Goal: Navigation & Orientation: Find specific page/section

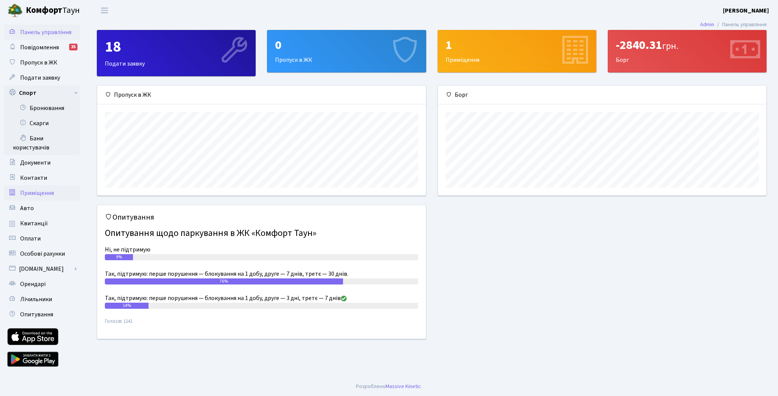
scroll to position [109, 328]
drag, startPoint x: 46, startPoint y: 109, endPoint x: 55, endPoint y: 119, distance: 13.7
click at [46, 109] on link "Бронювання" at bounding box center [42, 108] width 76 height 15
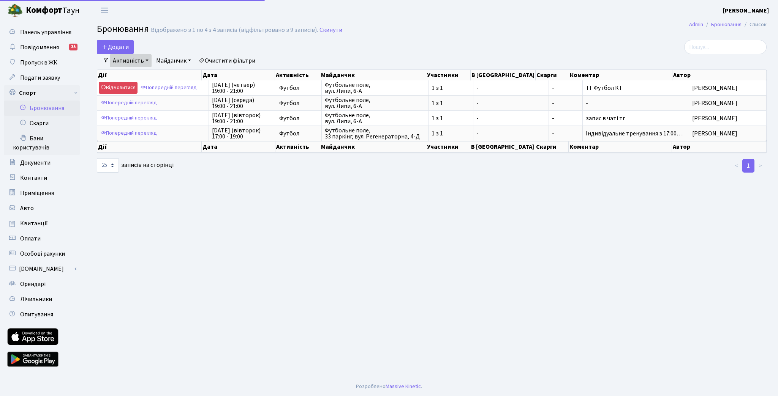
select select "25"
drag, startPoint x: 45, startPoint y: 141, endPoint x: 103, endPoint y: 180, distance: 70.3
click at [46, 141] on link "Бани користувачів" at bounding box center [42, 143] width 76 height 24
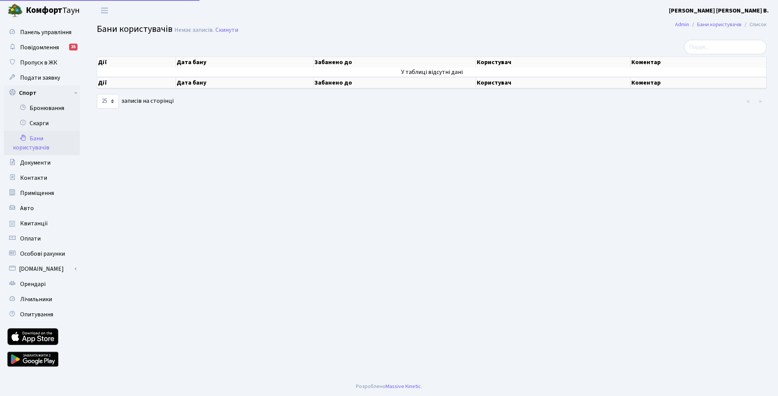
select select "25"
click at [41, 119] on link "Скарги" at bounding box center [42, 123] width 76 height 15
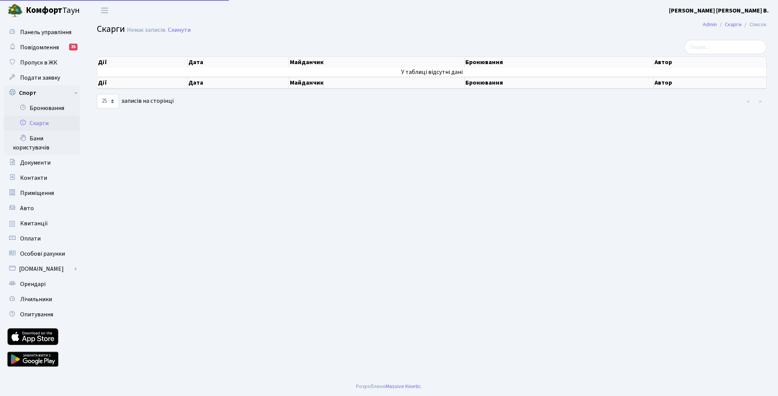
select select "25"
click at [43, 105] on link "Бронювання" at bounding box center [42, 108] width 76 height 15
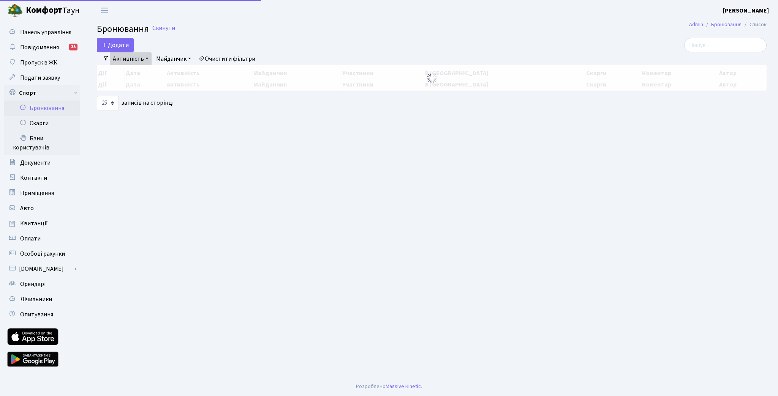
select select "25"
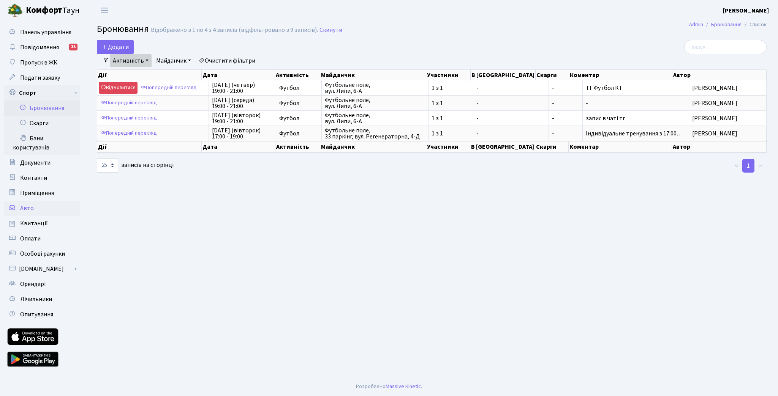
click at [37, 206] on link "Авто" at bounding box center [42, 208] width 76 height 15
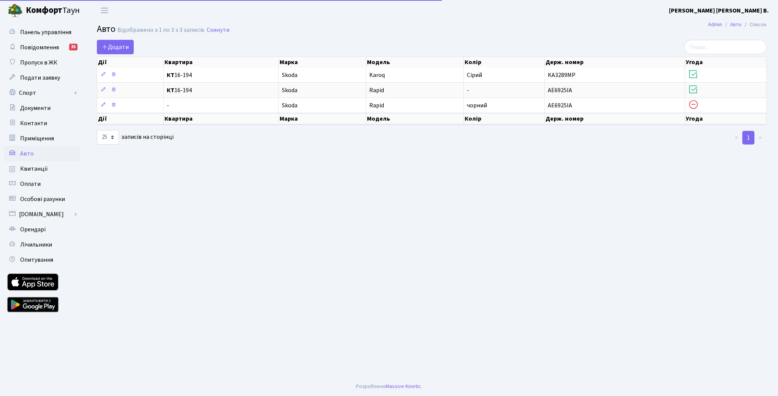
select select "25"
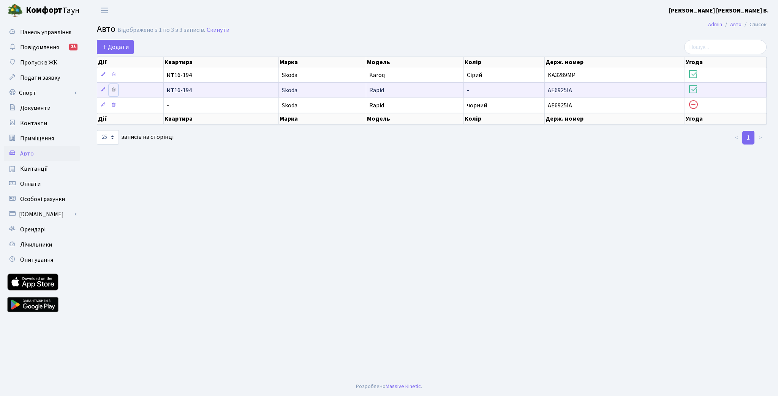
click at [113, 93] on link at bounding box center [113, 90] width 9 height 12
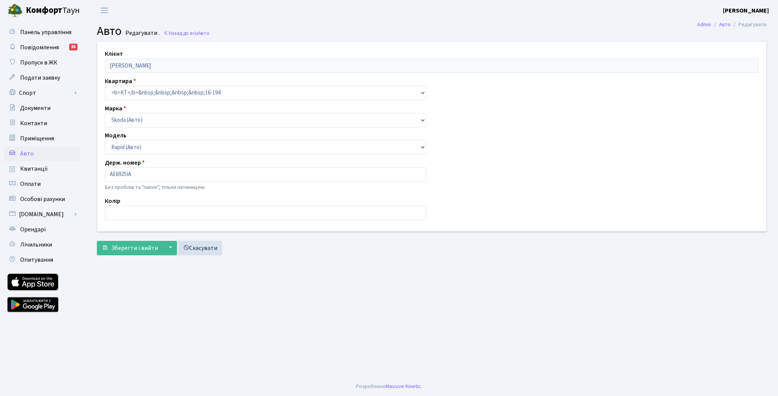
select select "2032"
click at [205, 249] on link "Скасувати" at bounding box center [200, 248] width 44 height 14
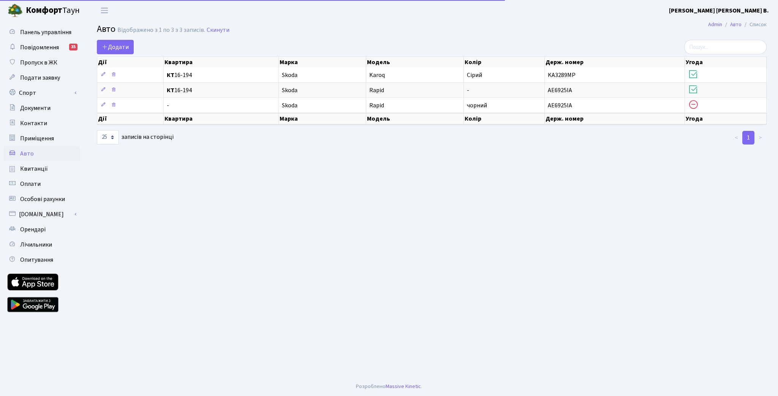
select select "25"
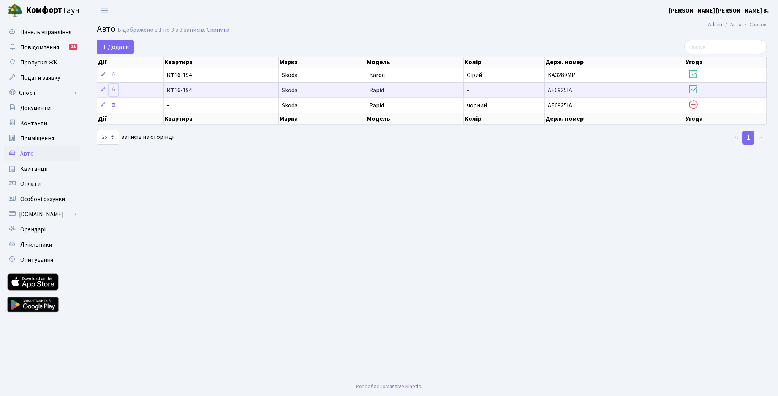
click at [114, 88] on icon at bounding box center [113, 89] width 5 height 5
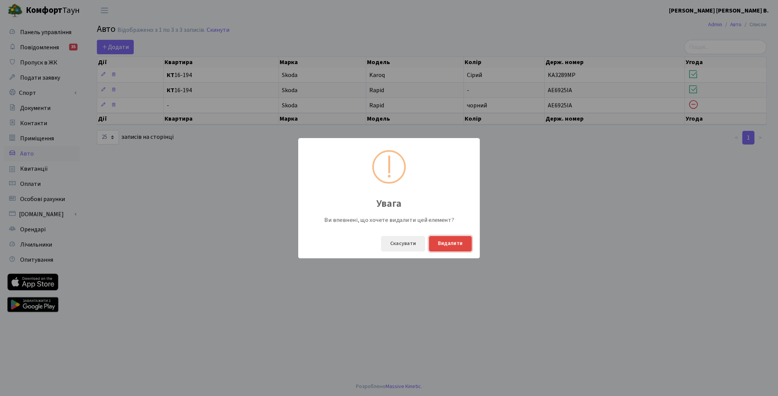
click at [447, 243] on button "Видалити" at bounding box center [450, 244] width 43 height 16
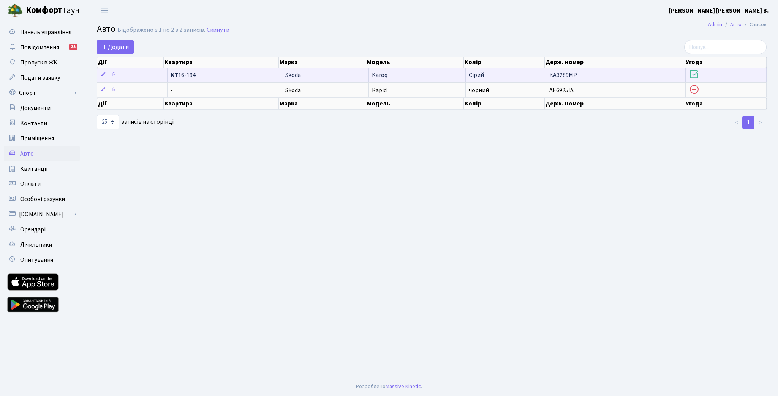
click at [694, 75] on icon at bounding box center [693, 74] width 11 height 11
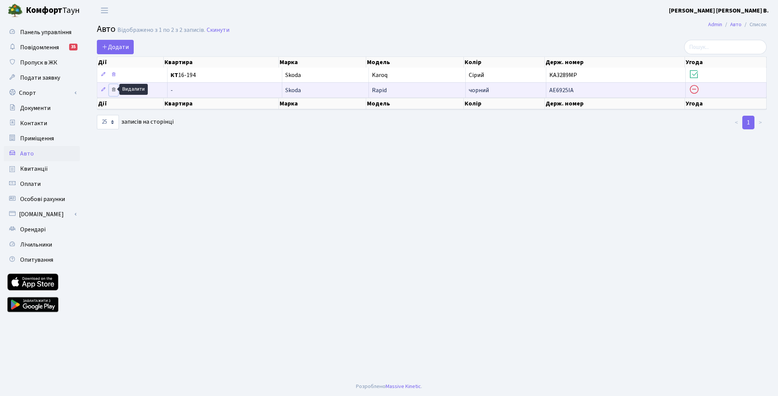
click at [113, 89] on icon at bounding box center [113, 89] width 5 height 5
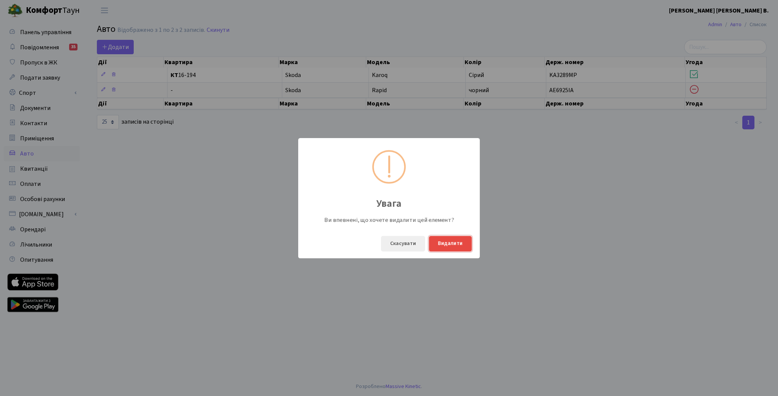
click at [445, 237] on button "Видалити" at bounding box center [450, 244] width 43 height 16
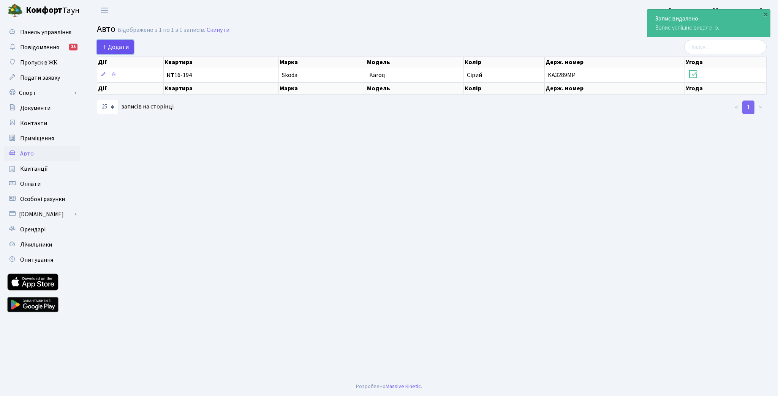
click at [119, 52] on link "Додати" at bounding box center [115, 47] width 37 height 14
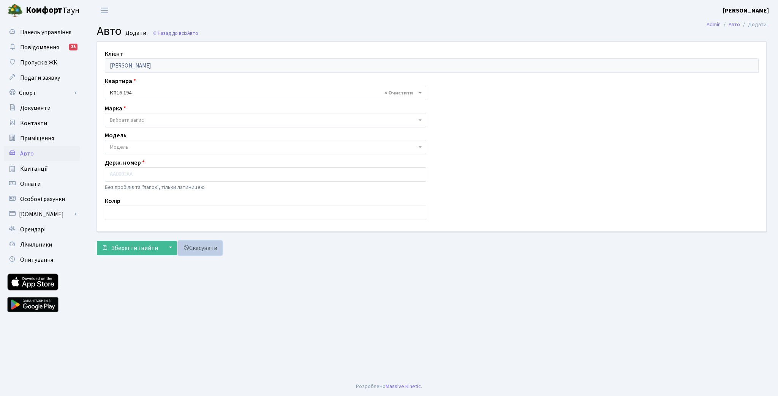
click at [207, 249] on link "Скасувати" at bounding box center [200, 248] width 44 height 14
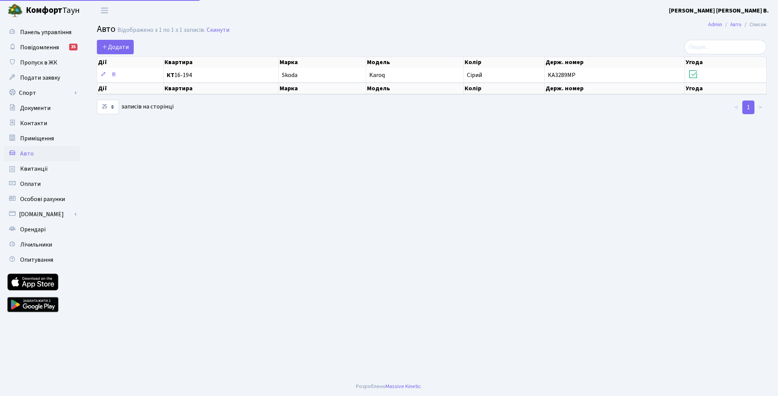
select select "25"
click at [46, 177] on link "Оплати" at bounding box center [42, 184] width 76 height 15
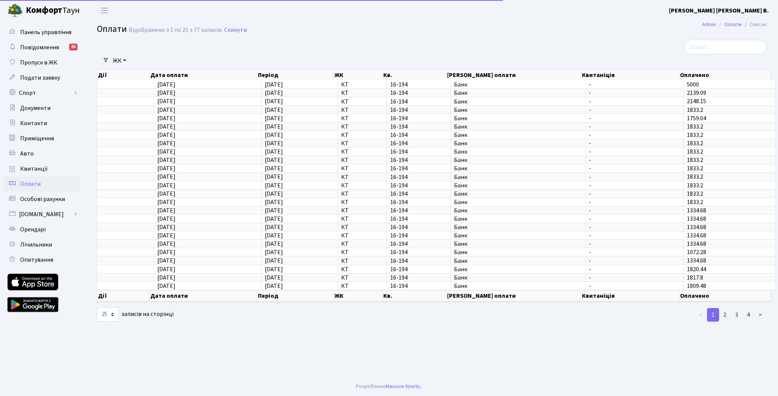
select select "25"
click at [60, 203] on span "Особові рахунки" at bounding box center [42, 199] width 45 height 8
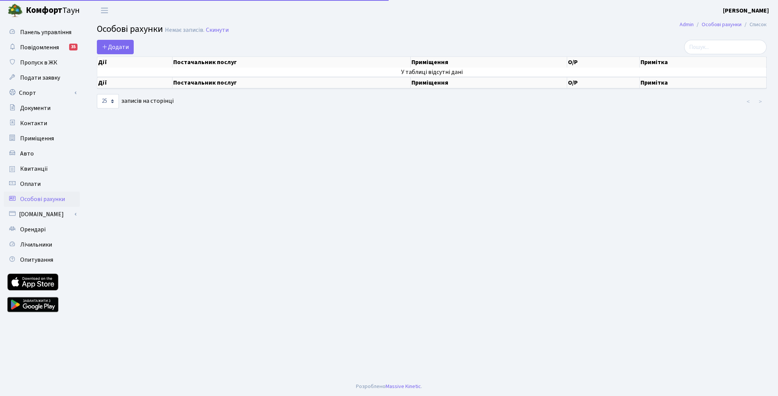
select select "25"
click at [63, 218] on link "[DOMAIN_NAME]" at bounding box center [42, 214] width 76 height 15
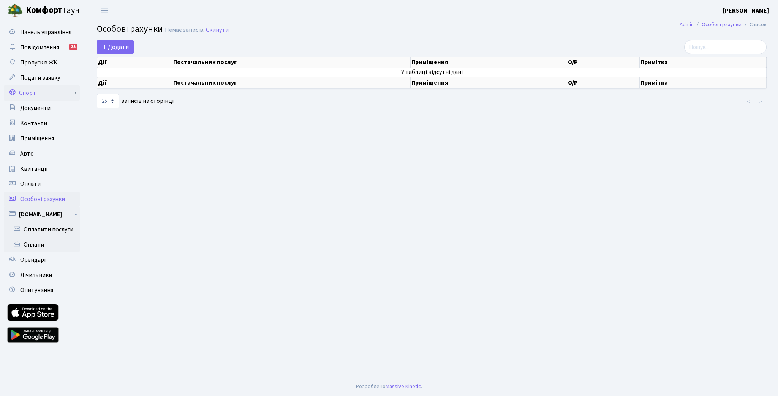
click at [37, 98] on link "Спорт" at bounding box center [42, 92] width 76 height 15
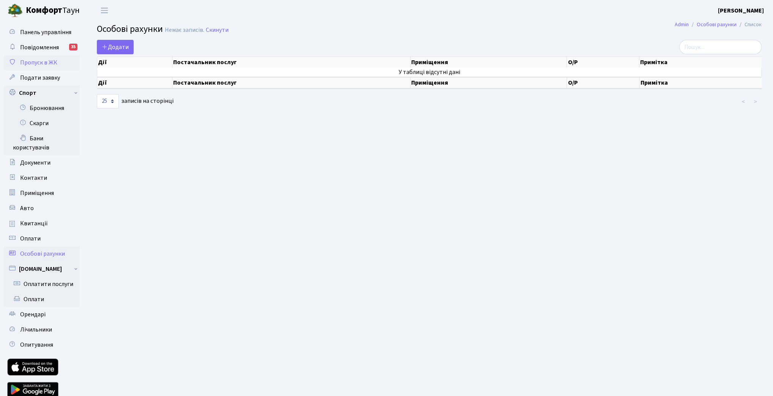
click at [39, 63] on span "Пропуск в ЖК" at bounding box center [38, 62] width 37 height 8
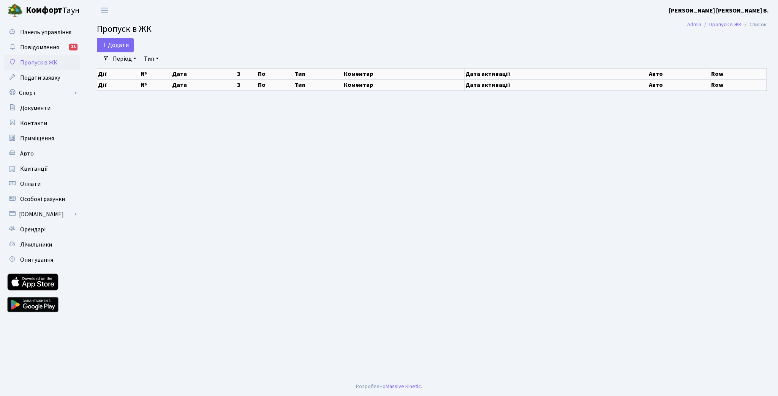
select select "25"
